Goal: Information Seeking & Learning: Find specific page/section

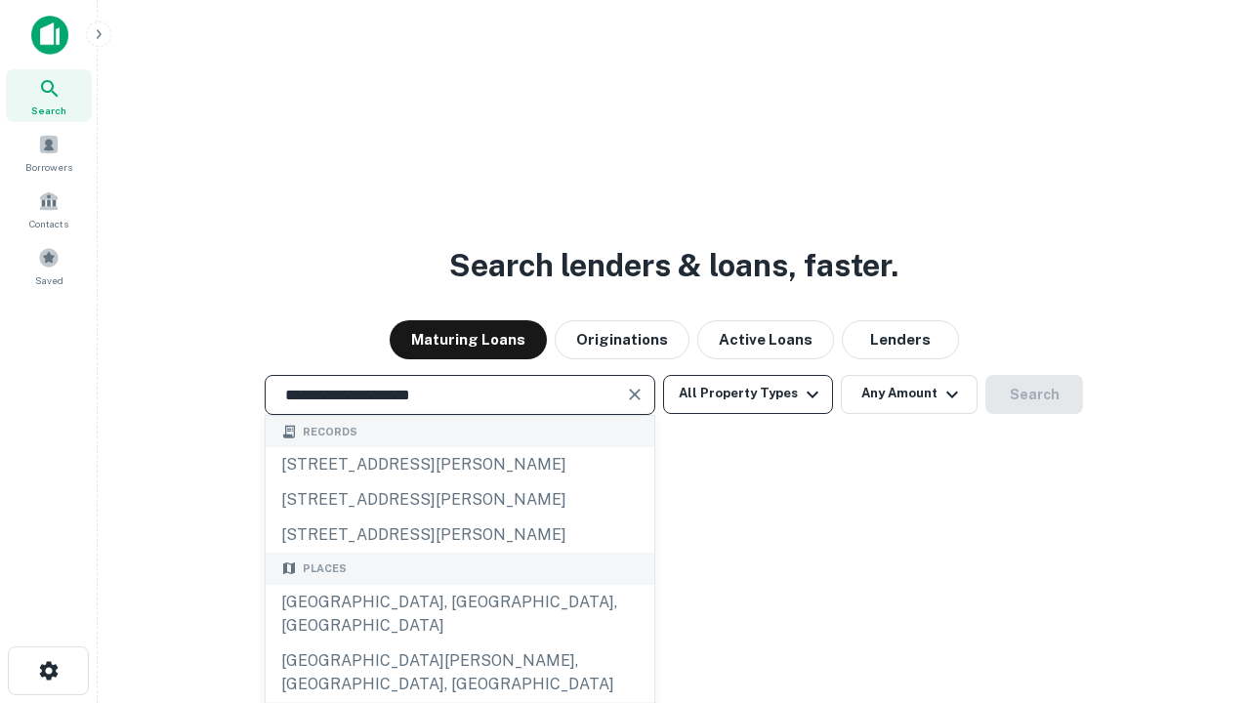
click at [459, 644] on div "Santa Monica, CA, USA" at bounding box center [460, 614] width 389 height 59
click at [748, 394] on button "All Property Types" at bounding box center [748, 394] width 170 height 39
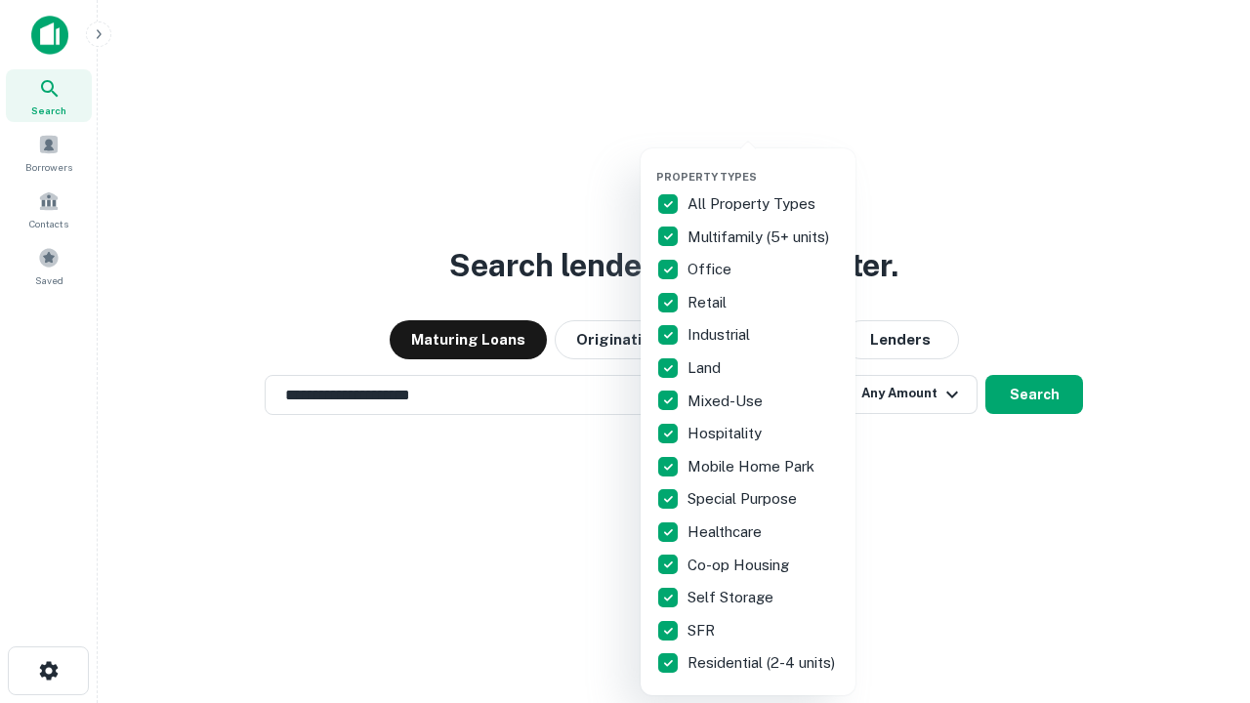
type input "**********"
click at [764, 164] on button "button" at bounding box center [763, 164] width 215 height 1
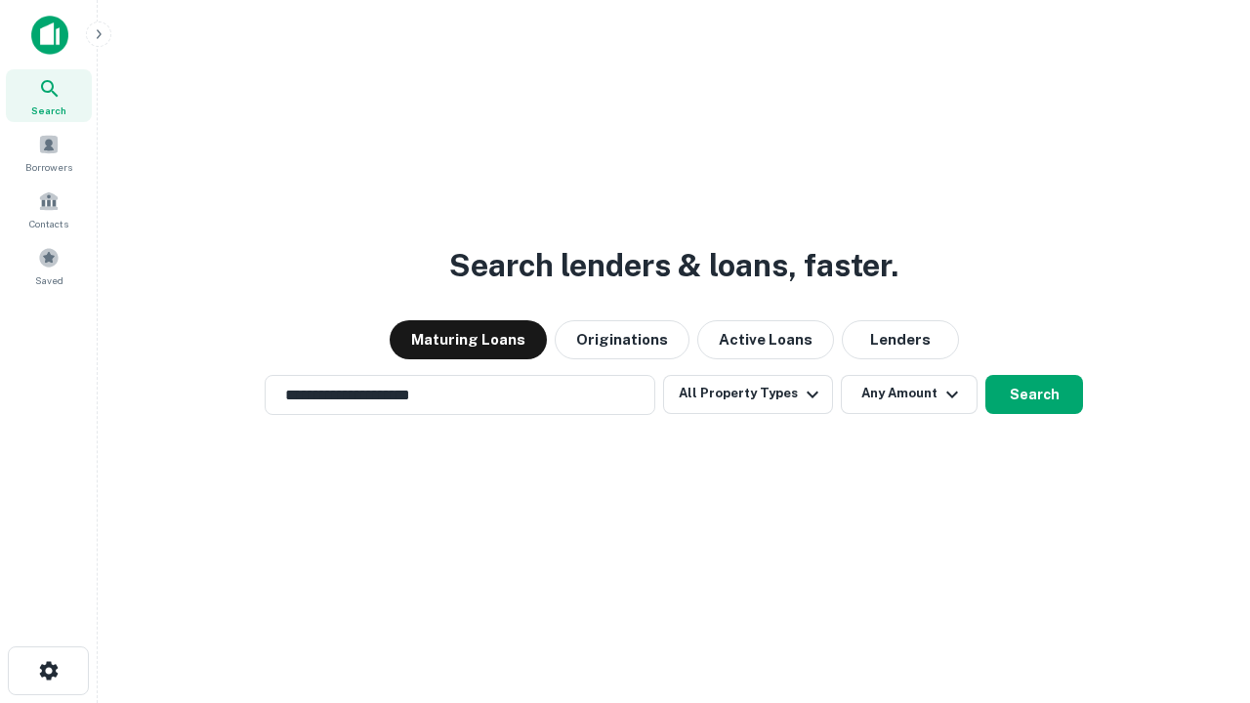
scroll to position [30, 0]
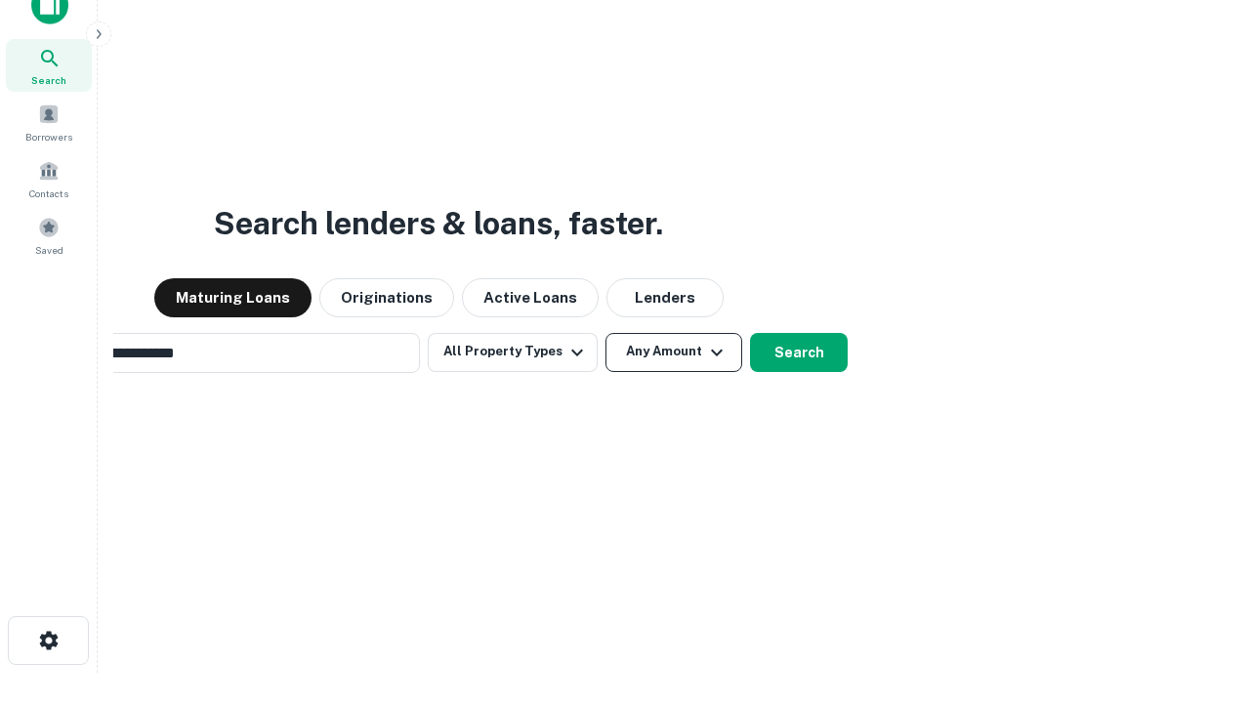
click at [605, 333] on button "Any Amount" at bounding box center [673, 352] width 137 height 39
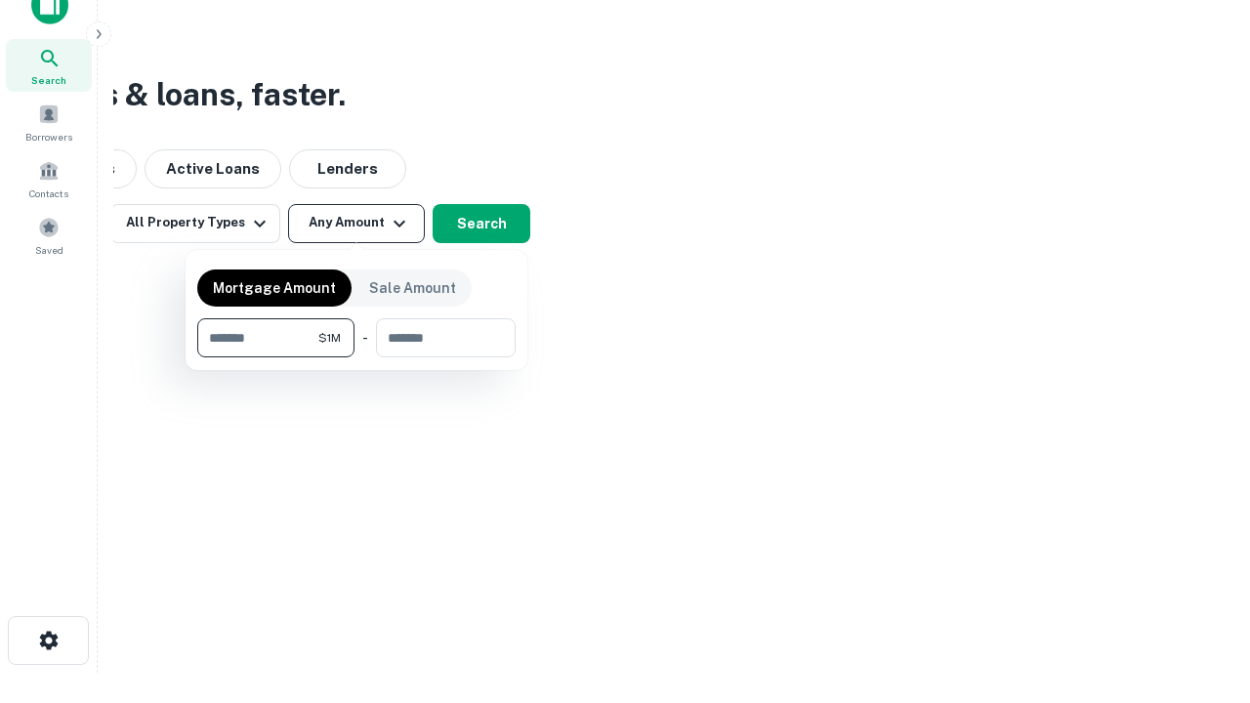
scroll to position [31, 0]
type input "*******"
click at [356, 357] on button "button" at bounding box center [356, 357] width 318 height 1
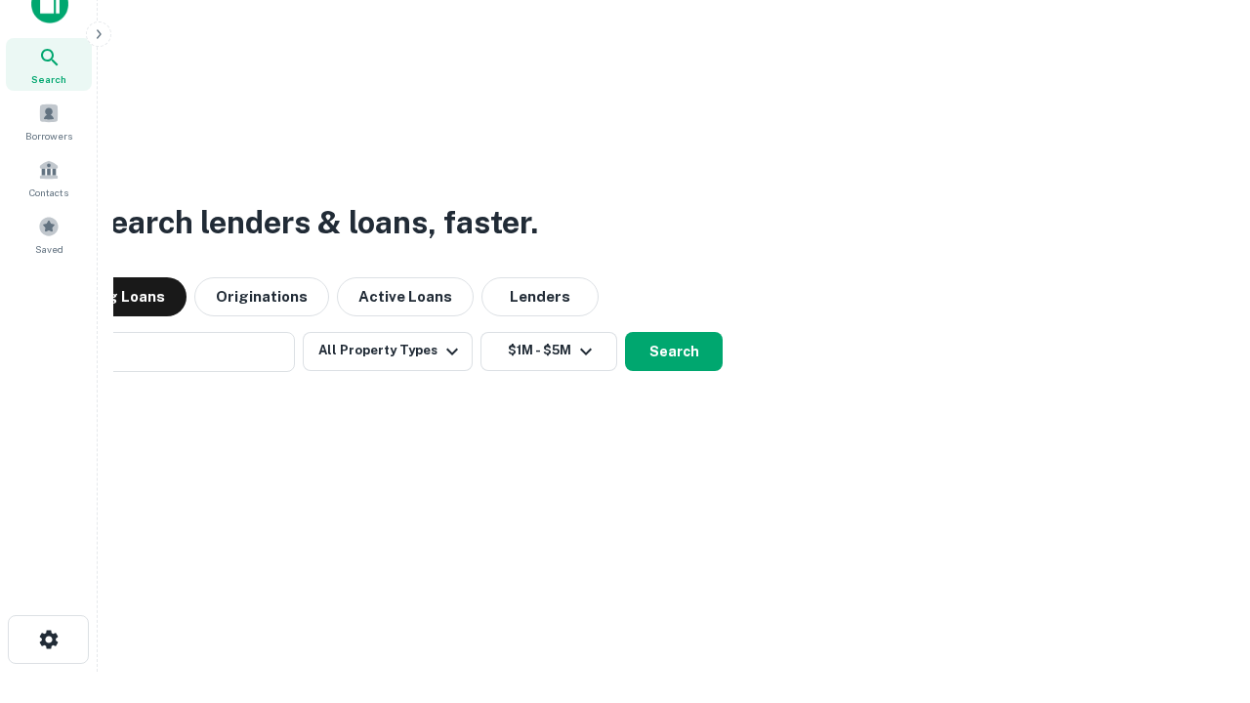
scroll to position [30, 0]
click at [625, 333] on button "Search" at bounding box center [674, 352] width 98 height 39
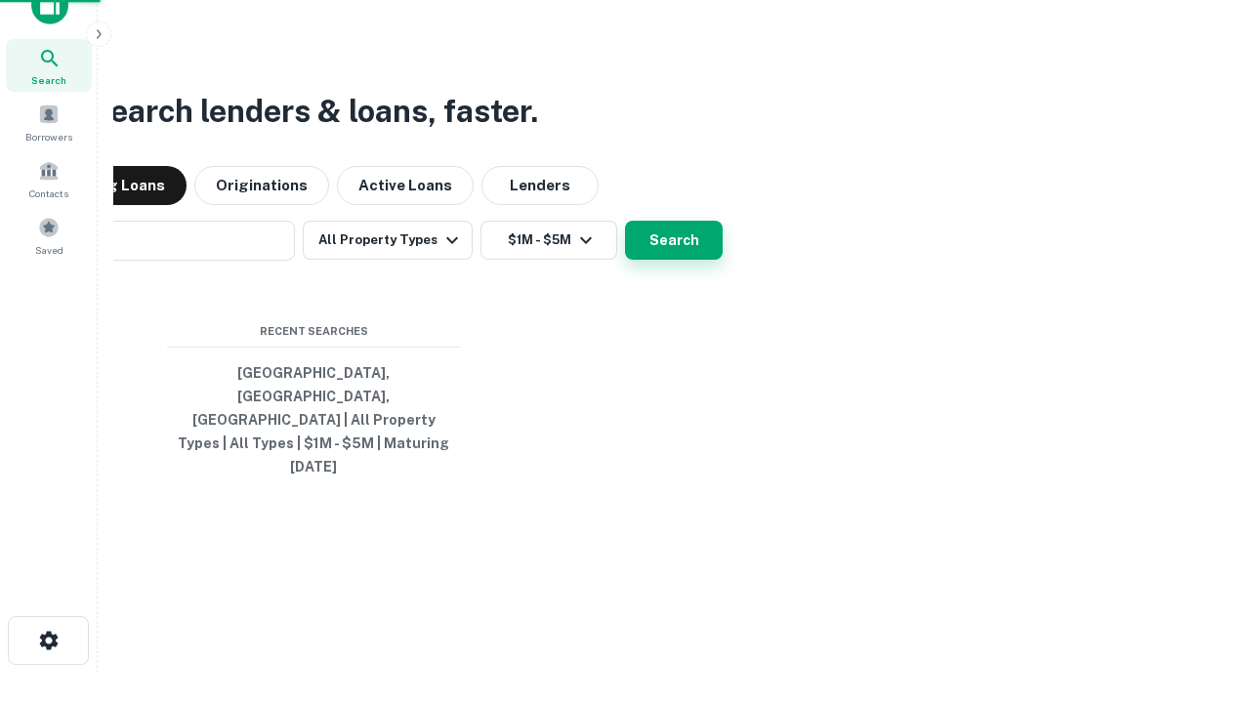
scroll to position [31, 0]
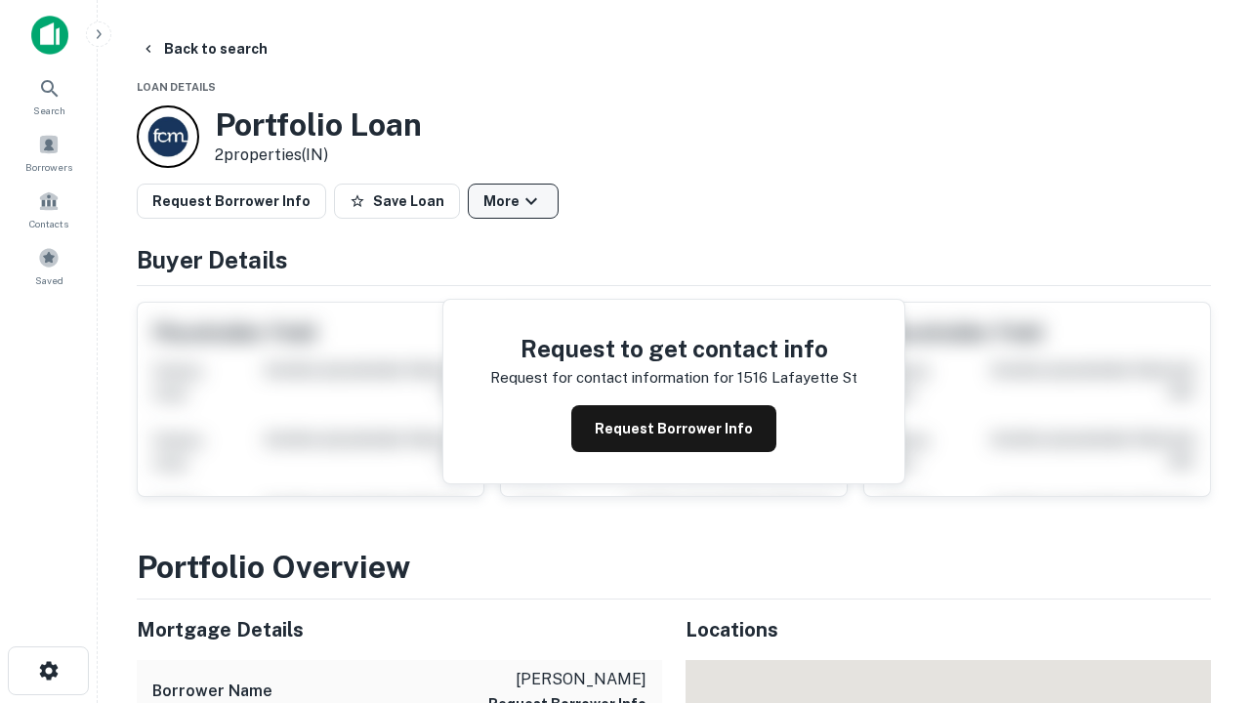
click at [513, 201] on button "More" at bounding box center [513, 201] width 91 height 35
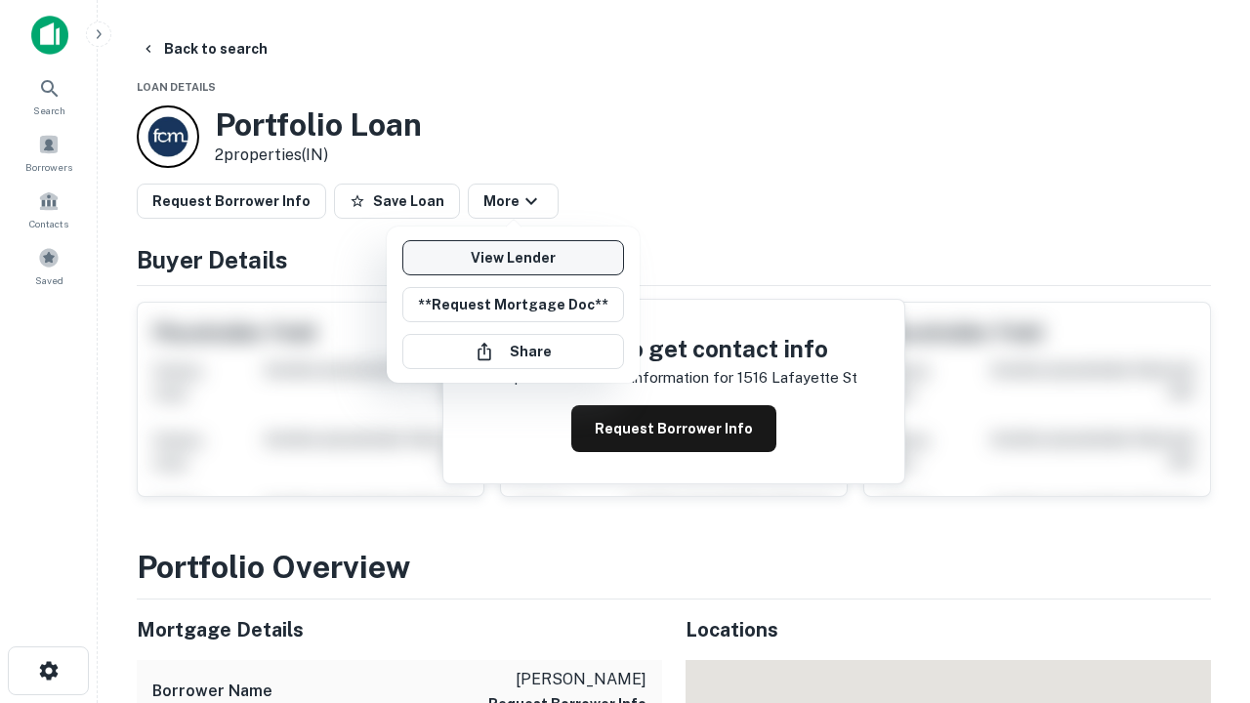
click at [513, 258] on link "View Lender" at bounding box center [513, 257] width 222 height 35
